Goal: Information Seeking & Learning: Learn about a topic

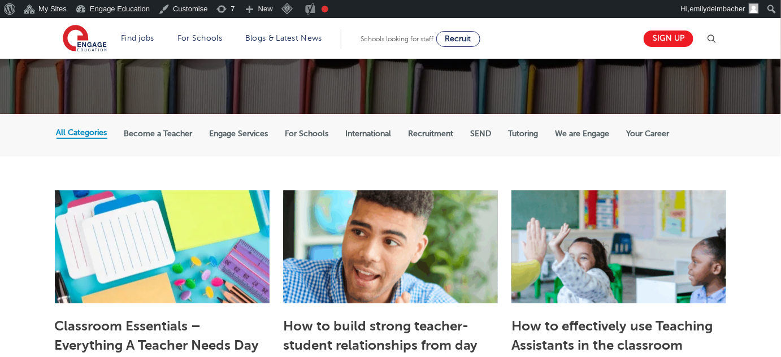
scroll to position [154, 0]
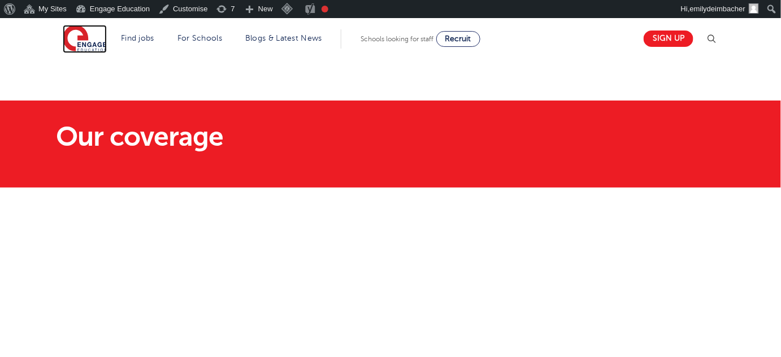
click at [90, 45] on img at bounding box center [85, 39] width 44 height 28
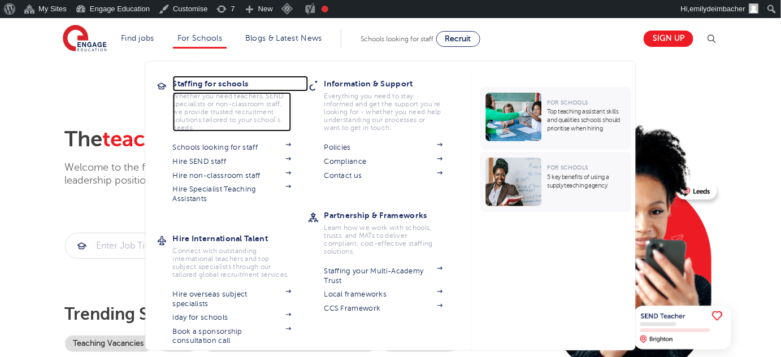
click at [199, 85] on h3 "Staffing for schools" at bounding box center [241, 84] width 136 height 16
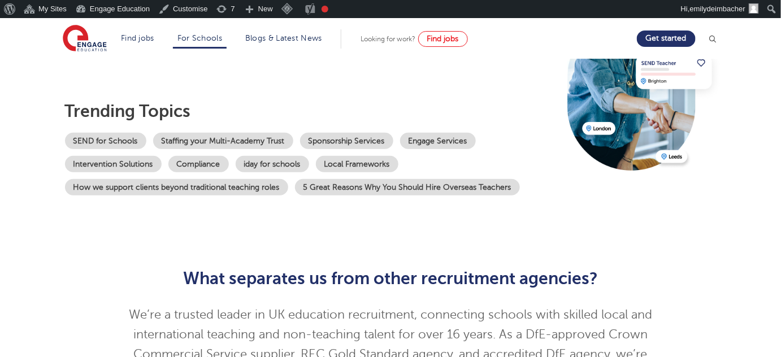
scroll to position [154, 0]
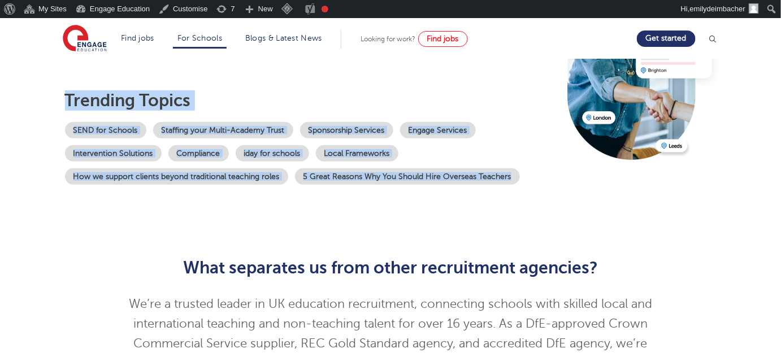
drag, startPoint x: 154, startPoint y: 124, endPoint x: 62, endPoint y: 123, distance: 92.7
click at [62, 123] on div "Over 300,000 educators at your fingertips Engage is proud to have the fastest-g…" at bounding box center [390, 73] width 685 height 336
click at [52, 154] on div "Over 300,000 educators at your fingertips Engage is proud to have the fastest-g…" at bounding box center [390, 73] width 685 height 336
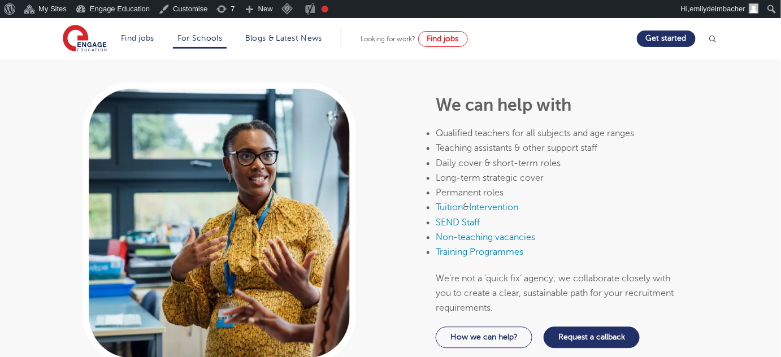
scroll to position [551, 0]
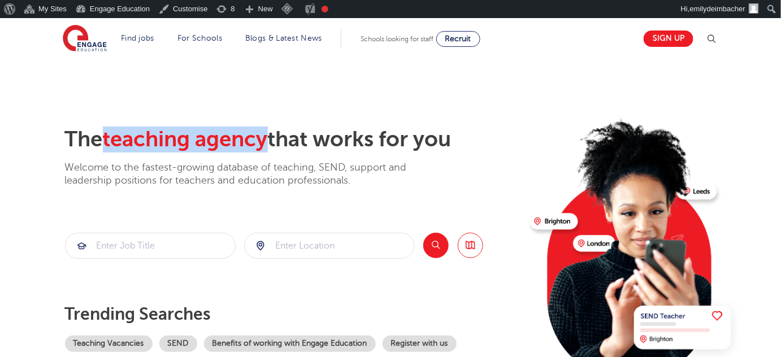
drag, startPoint x: 111, startPoint y: 138, endPoint x: 271, endPoint y: 138, distance: 159.4
click at [268, 138] on span "teaching agency" at bounding box center [185, 139] width 165 height 24
click at [264, 140] on span "teaching agency" at bounding box center [185, 139] width 165 height 24
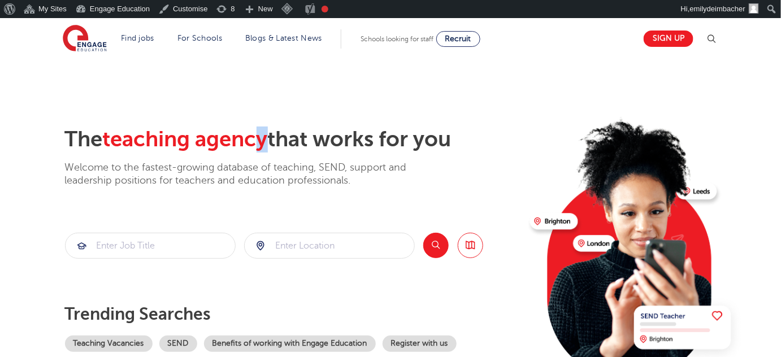
drag, startPoint x: 264, startPoint y: 138, endPoint x: 275, endPoint y: 140, distance: 11.4
click at [275, 140] on h2 "The teaching agency that works for you" at bounding box center [293, 140] width 456 height 26
click at [237, 139] on span "teaching agency" at bounding box center [185, 139] width 165 height 24
click at [205, 143] on span "teaching agency" at bounding box center [185, 139] width 165 height 24
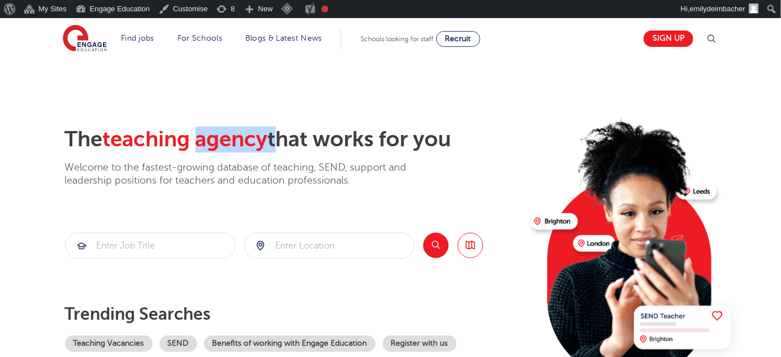
click at [251, 137] on span "teaching agency" at bounding box center [185, 139] width 165 height 24
